Goal: Information Seeking & Learning: Learn about a topic

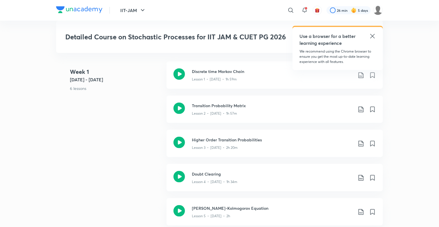
scroll to position [311, 0]
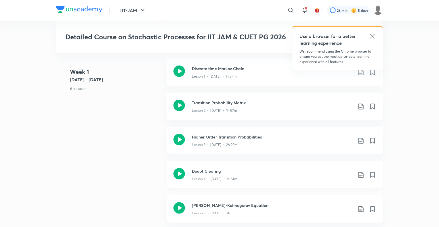
click at [224, 171] on h3 "Doubt Clearing" at bounding box center [272, 171] width 161 height 6
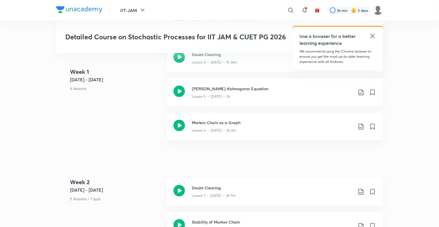
scroll to position [432, 0]
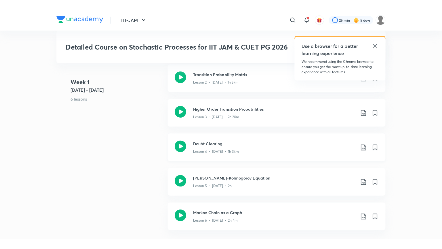
scroll to position [349, 0]
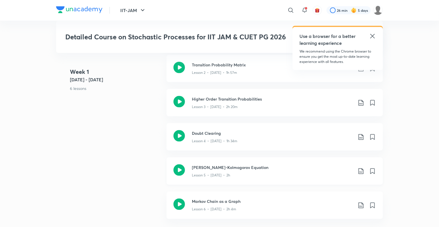
click at [219, 167] on h3 "[PERSON_NAME]-Kolmogorov Equation" at bounding box center [272, 168] width 161 height 6
